Goal: Task Accomplishment & Management: Manage account settings

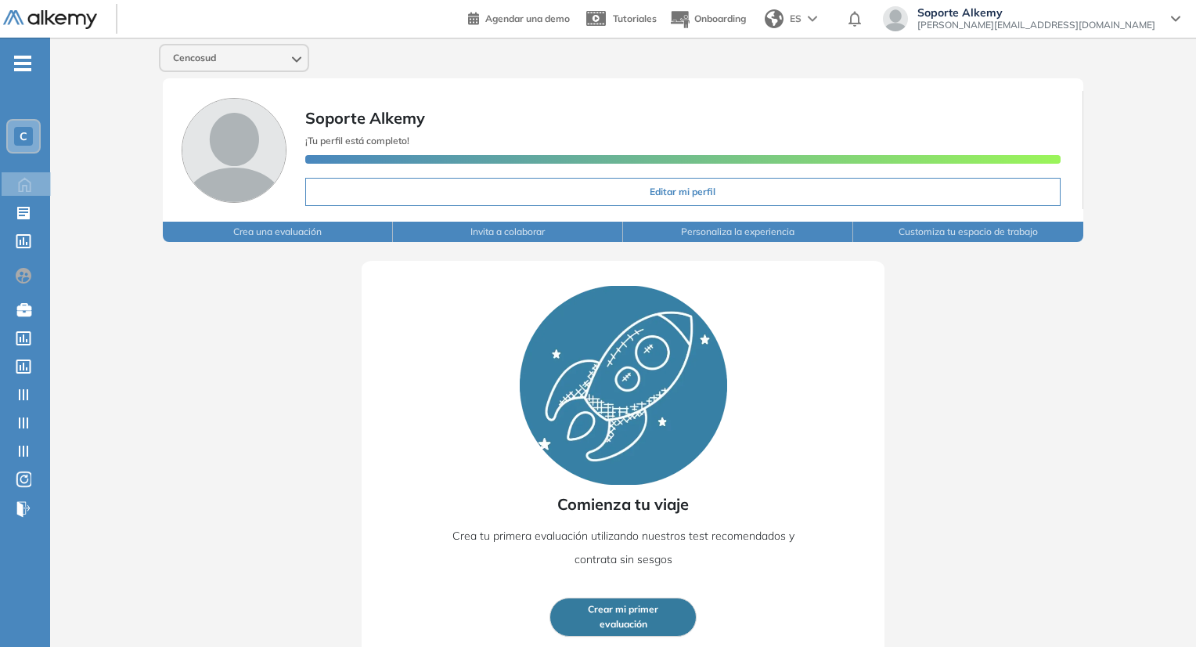
click at [1065, 26] on span "[PERSON_NAME][EMAIL_ADDRESS][DOMAIN_NAME]" at bounding box center [1036, 25] width 238 height 13
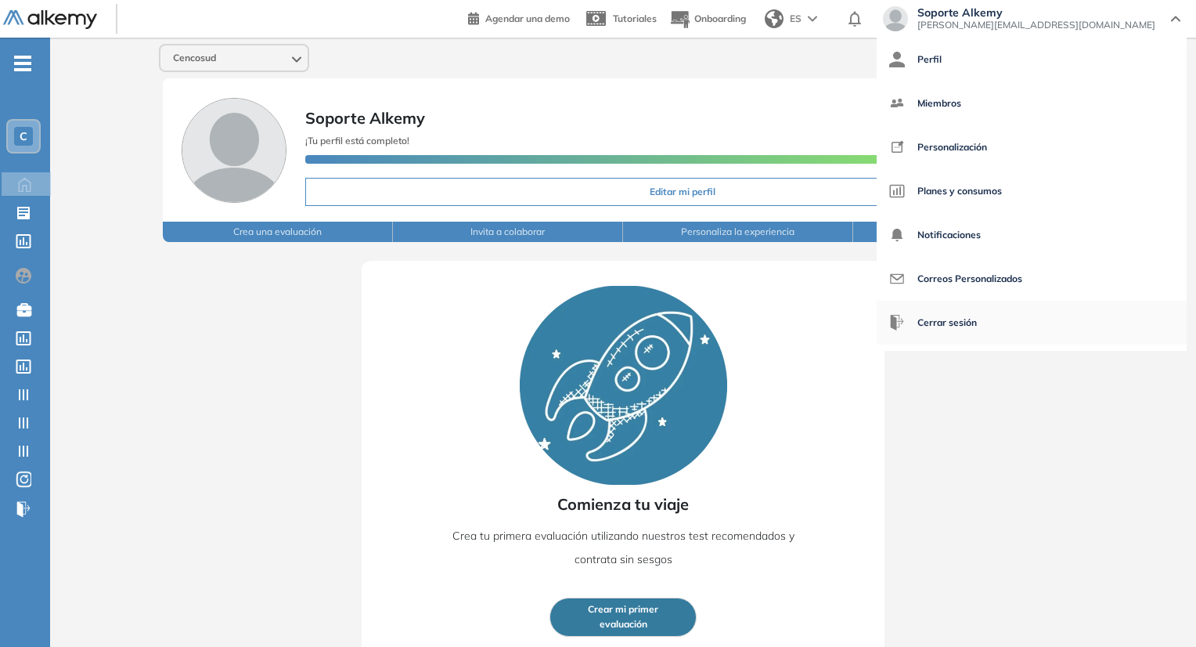
click at [977, 315] on span "Cerrar sesión" at bounding box center [946, 323] width 59 height 38
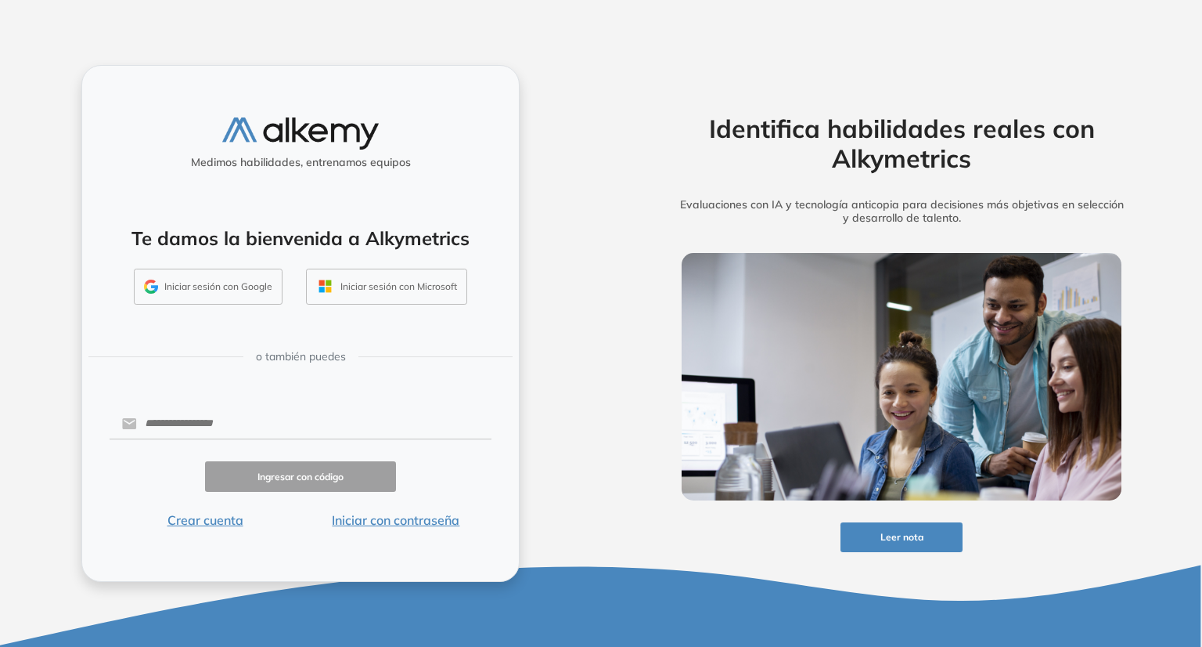
click at [260, 290] on button "Iniciar sesión con Google" at bounding box center [208, 286] width 149 height 36
